Goal: Task Accomplishment & Management: Complete application form

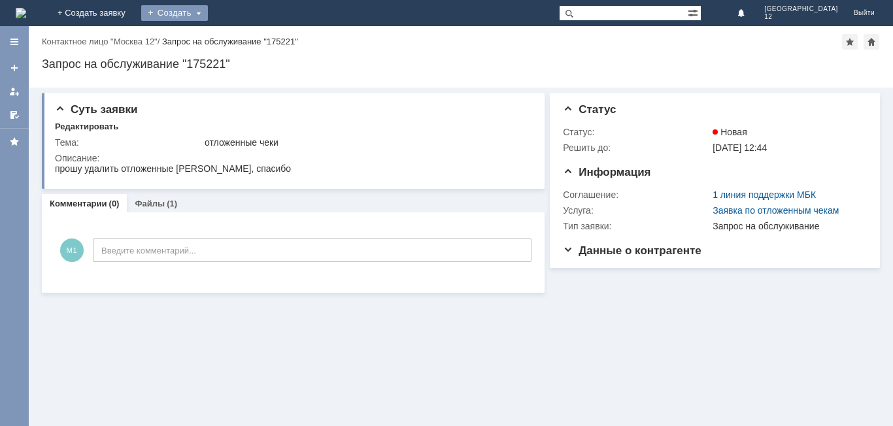
click at [208, 18] on div "Создать" at bounding box center [174, 13] width 67 height 16
click at [243, 35] on link "Заявка" at bounding box center [193, 39] width 99 height 16
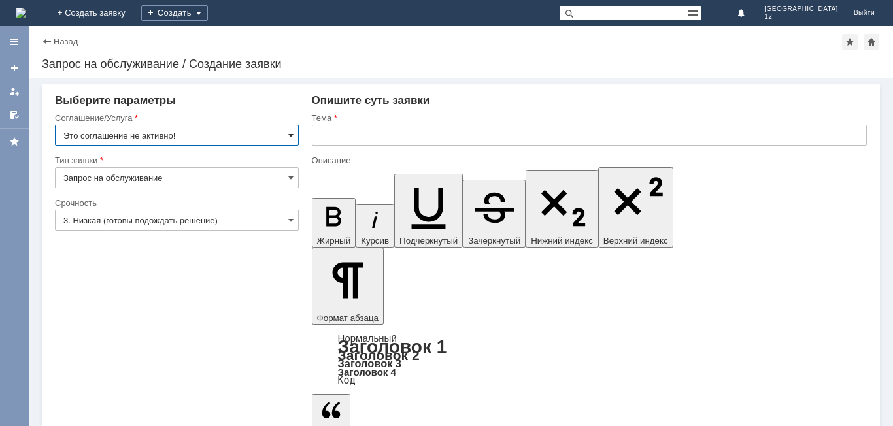
click at [290, 135] on span at bounding box center [290, 135] width 5 height 10
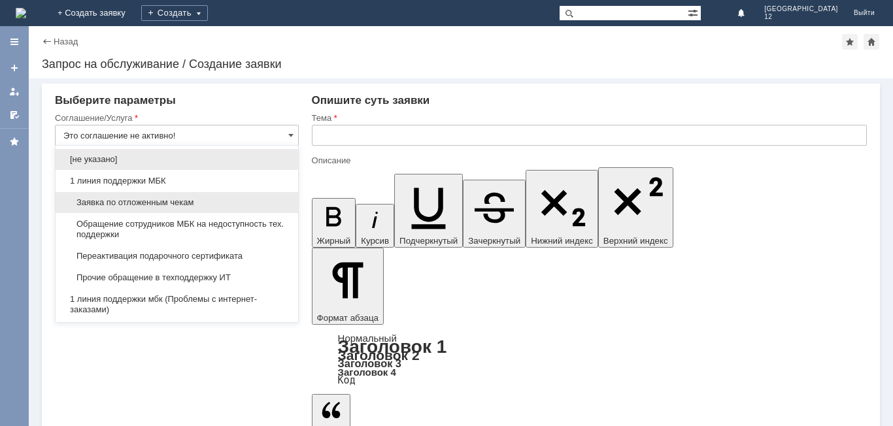
click at [220, 201] on span "Заявка по отложенным чекам" at bounding box center [176, 202] width 227 height 10
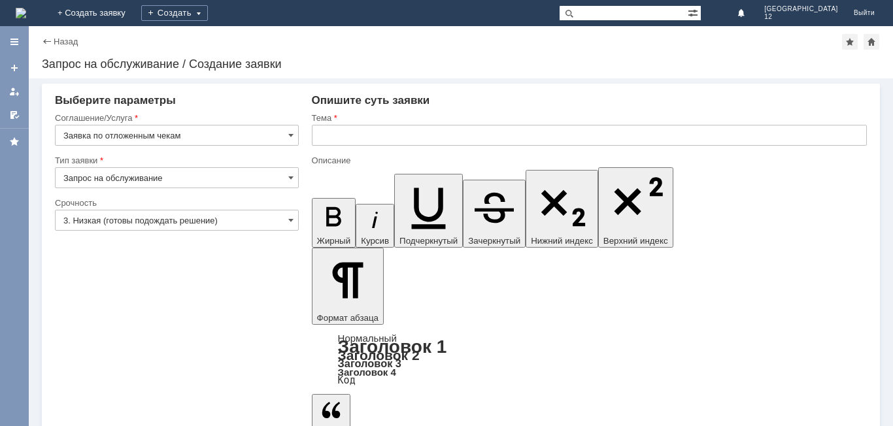
type input "Заявка по отложенным чекам"
click at [291, 219] on span at bounding box center [290, 220] width 5 height 10
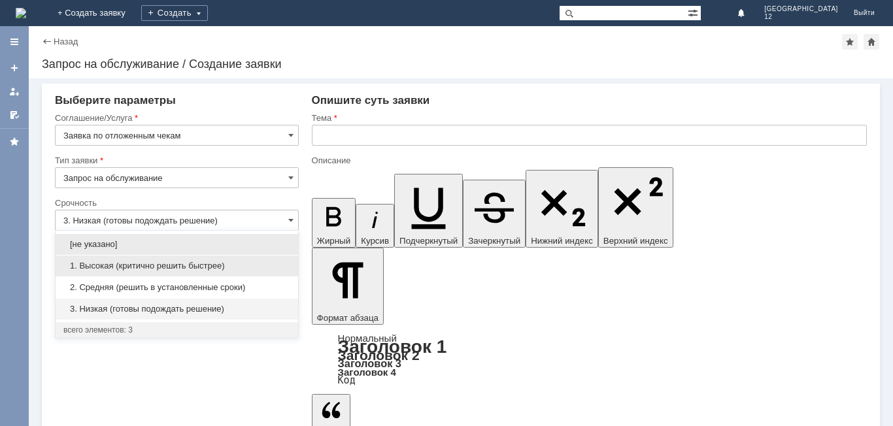
click at [175, 265] on span "1. Высокая (критично решить быстрее)" at bounding box center [176, 266] width 227 height 10
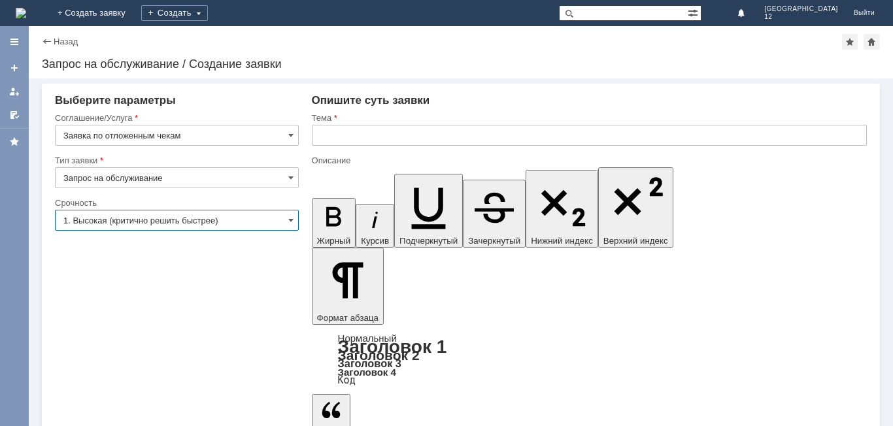
type input "1. Высокая (критично решить быстрее)"
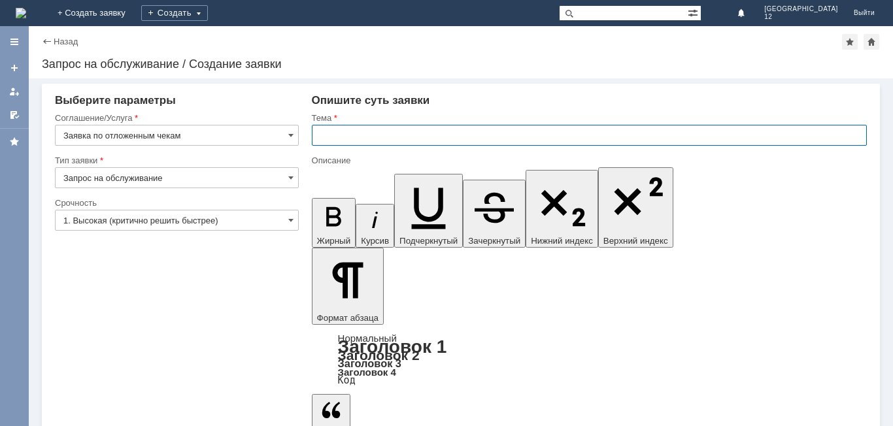
click at [388, 139] on input "text" at bounding box center [589, 135] width 555 height 21
type input "отложенные чеки"
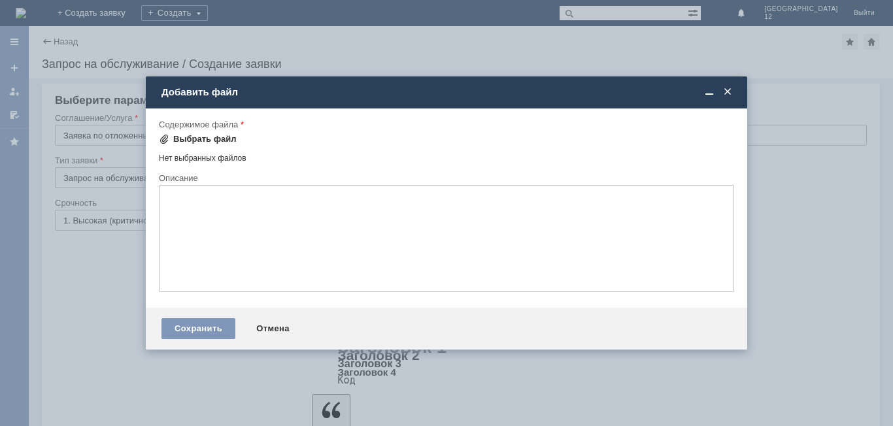
click at [211, 140] on div "Выбрать файл" at bounding box center [204, 139] width 63 height 10
